Goal: Transaction & Acquisition: Purchase product/service

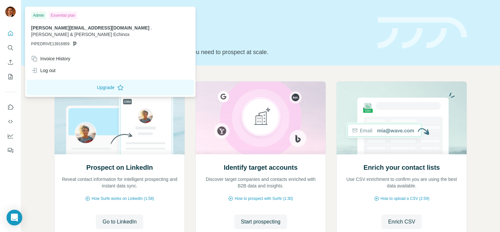
click at [8, 12] on img at bounding box center [10, 12] width 10 height 10
click at [10, 34] on icon "Quick start" at bounding box center [10, 33] width 7 height 7
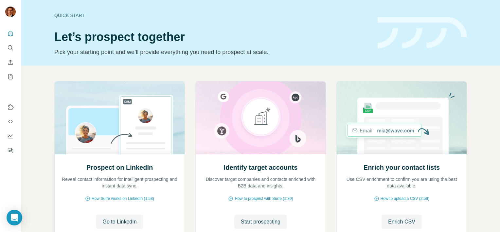
click at [16, 75] on div at bounding box center [10, 90] width 21 height 132
click at [9, 78] on icon "My lists" at bounding box center [10, 76] width 7 height 7
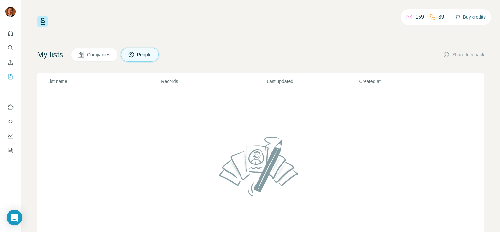
click at [462, 18] on button "Buy credits" at bounding box center [470, 16] width 30 height 9
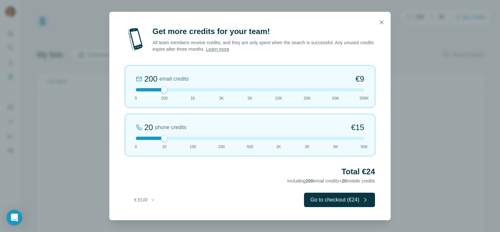
drag, startPoint x: 164, startPoint y: 138, endPoint x: 176, endPoint y: 137, distance: 12.1
click at [176, 137] on div at bounding box center [250, 137] width 228 height 3
click at [165, 89] on div at bounding box center [164, 89] width 7 height 7
drag, startPoint x: 164, startPoint y: 138, endPoint x: 189, endPoint y: 137, distance: 25.2
click at [190, 137] on div at bounding box center [193, 138] width 7 height 7
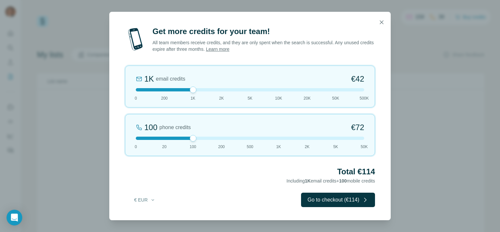
drag, startPoint x: 165, startPoint y: 91, endPoint x: 186, endPoint y: 90, distance: 20.3
click at [186, 90] on div at bounding box center [250, 89] width 228 height 3
click at [381, 21] on icon "button" at bounding box center [381, 22] width 7 height 7
